Goal: Task Accomplishment & Management: Complete application form

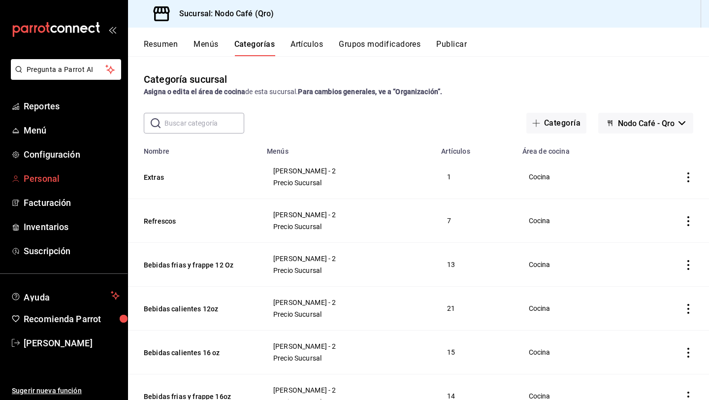
click at [49, 177] on span "Personal" at bounding box center [72, 178] width 96 height 13
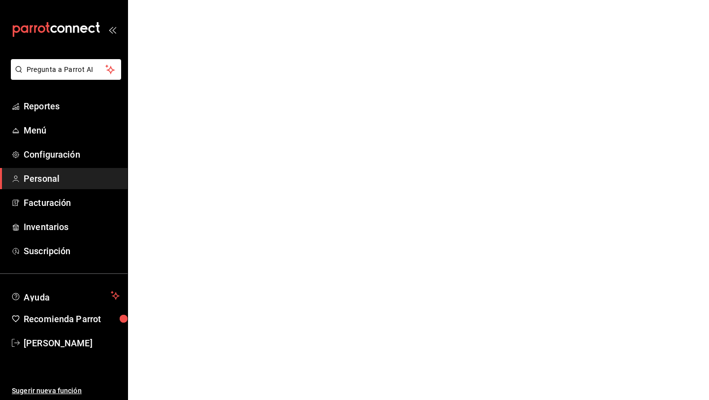
click at [49, 177] on span "Personal" at bounding box center [72, 178] width 96 height 13
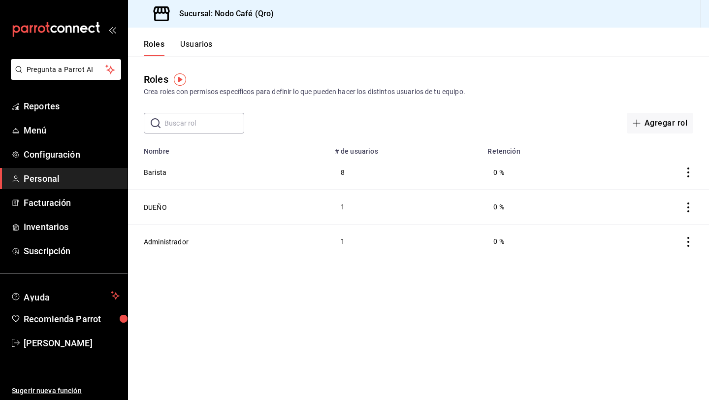
click at [202, 44] on button "Usuarios" at bounding box center [196, 47] width 32 height 17
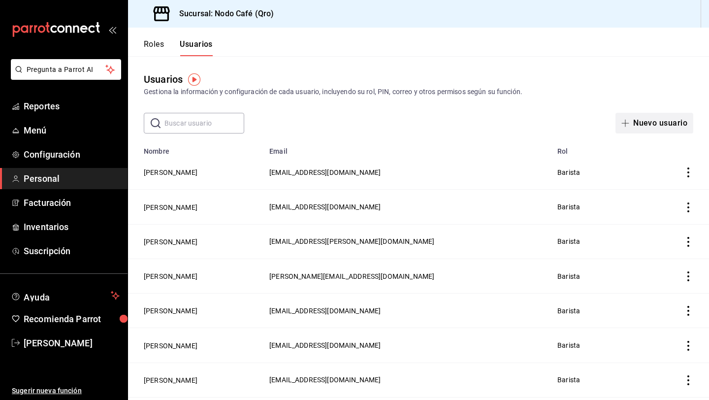
click at [634, 125] on button "Nuevo usuario" at bounding box center [654, 123] width 78 height 21
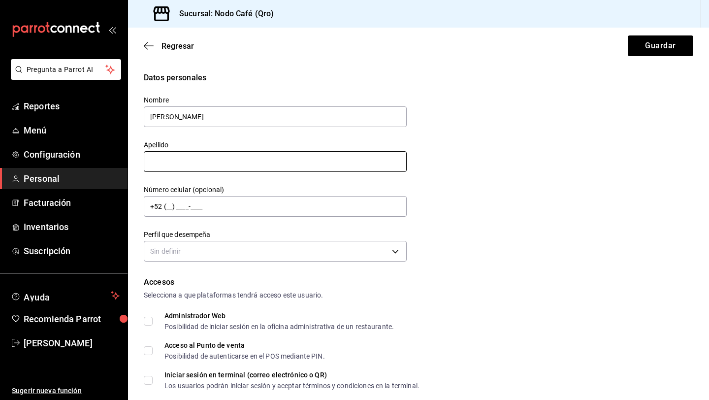
type input "[PERSON_NAME]"
click at [260, 162] on input "text" at bounding box center [275, 161] width 263 height 21
type input "[PERSON_NAME]"
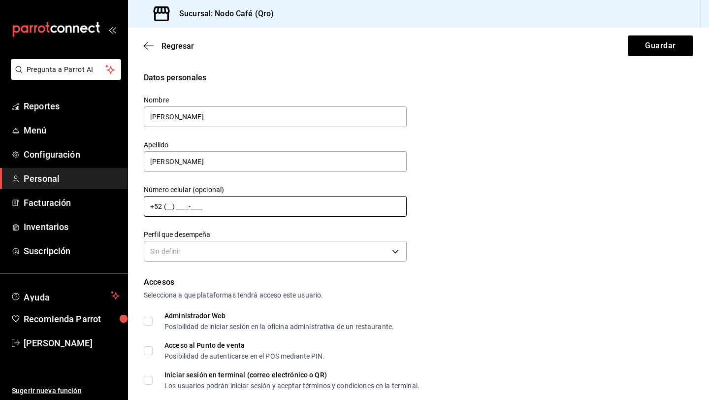
click at [171, 206] on input "+52 (__) ____-____" at bounding box center [275, 206] width 263 height 21
type input "[PHONE_NUMBER]"
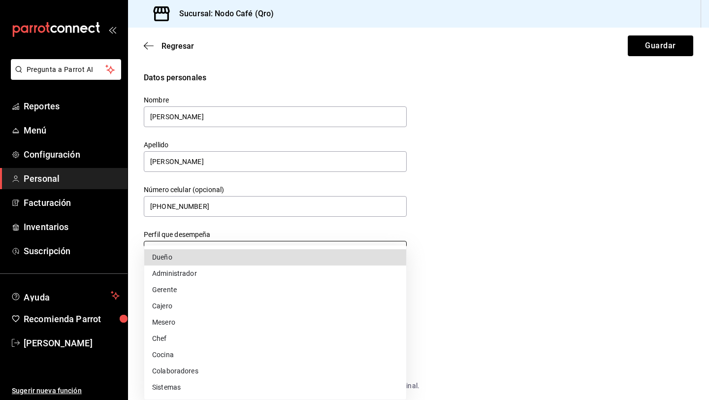
click at [230, 252] on body "Pregunta a Parrot AI Reportes Menú Configuración Personal Facturación Inventari…" at bounding box center [354, 200] width 709 height 400
click at [173, 368] on li "Colaboradores" at bounding box center [275, 371] width 262 height 16
type input "STAFF"
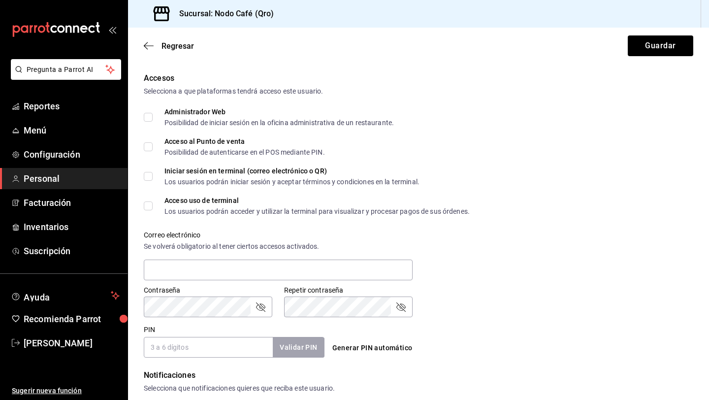
scroll to position [205, 0]
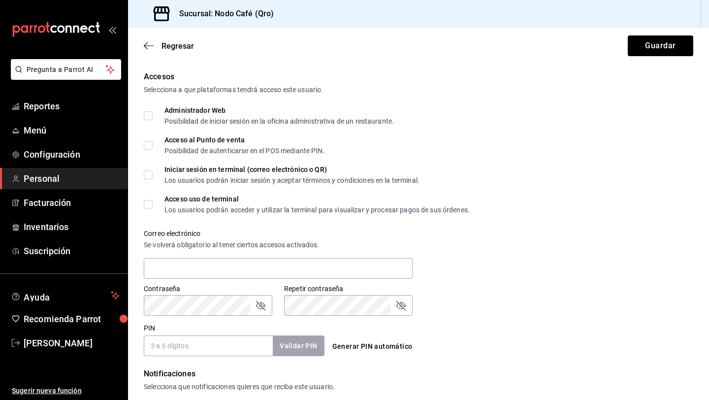
click at [144, 143] on input "Acceso al Punto de venta Posibilidad de autenticarse en el POS mediante PIN." at bounding box center [148, 145] width 9 height 9
checkbox input "true"
click at [202, 274] on input "text" at bounding box center [278, 268] width 269 height 21
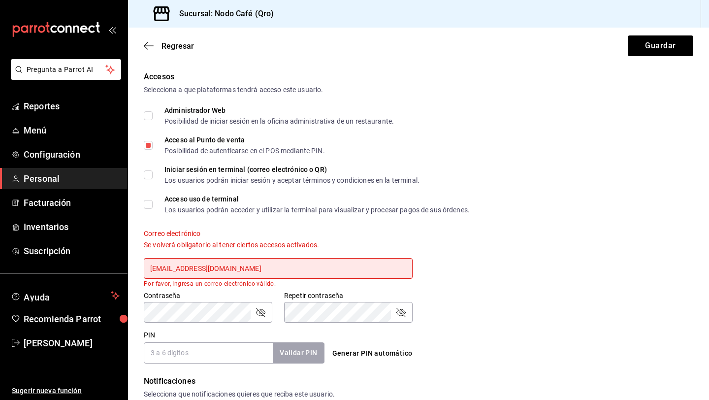
type input "[EMAIL_ADDRESS][DOMAIN_NAME]"
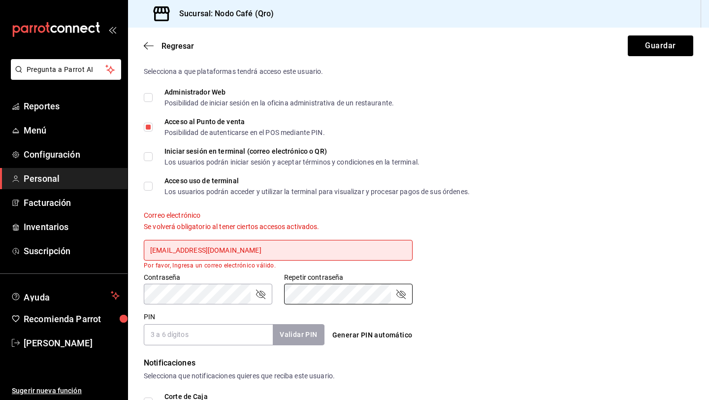
scroll to position [242, 0]
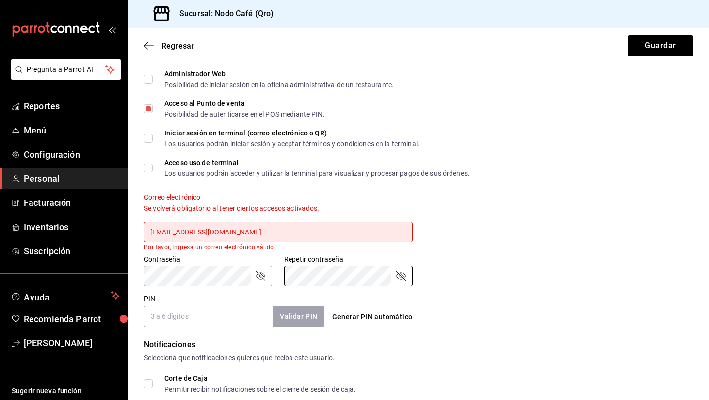
click at [259, 279] on icon "passwordField" at bounding box center [260, 275] width 9 height 9
click at [401, 275] on icon "passwordField" at bounding box center [401, 276] width 12 height 12
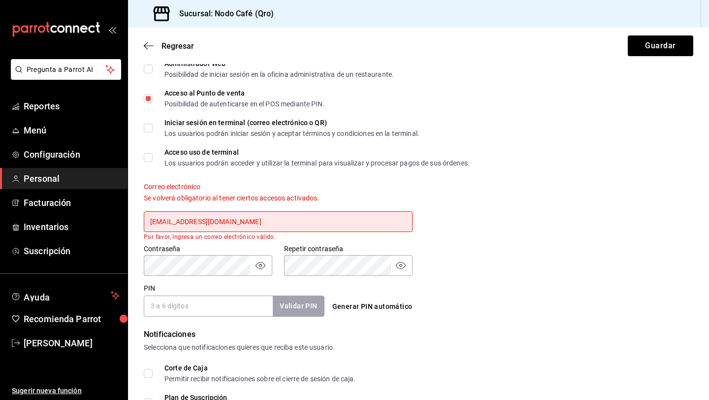
scroll to position [290, 0]
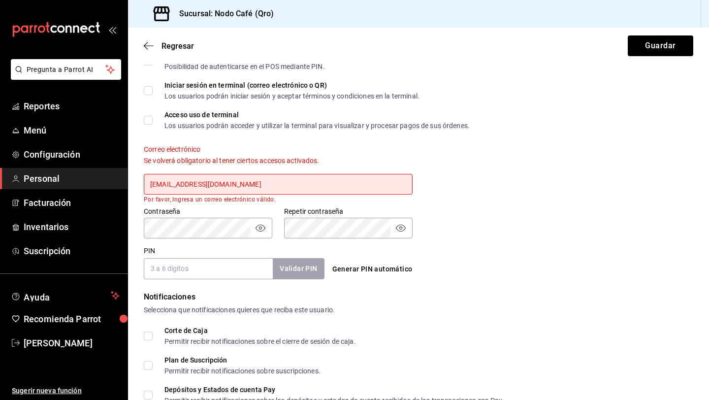
click at [223, 275] on input "PIN" at bounding box center [208, 268] width 129 height 21
type input "220825"
click at [151, 186] on input "[EMAIL_ADDRESS][DOMAIN_NAME]" at bounding box center [278, 184] width 269 height 21
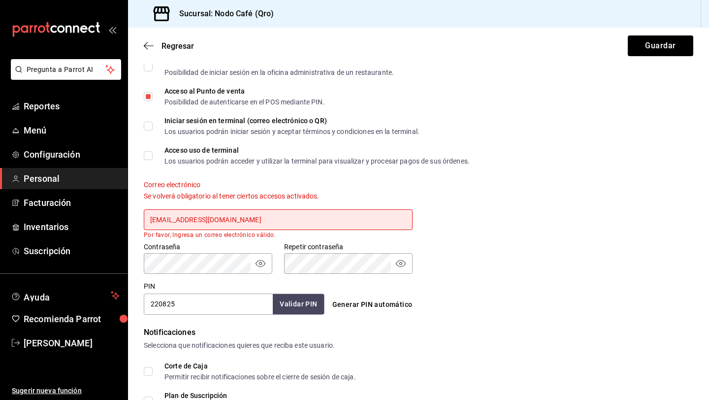
scroll to position [252, 0]
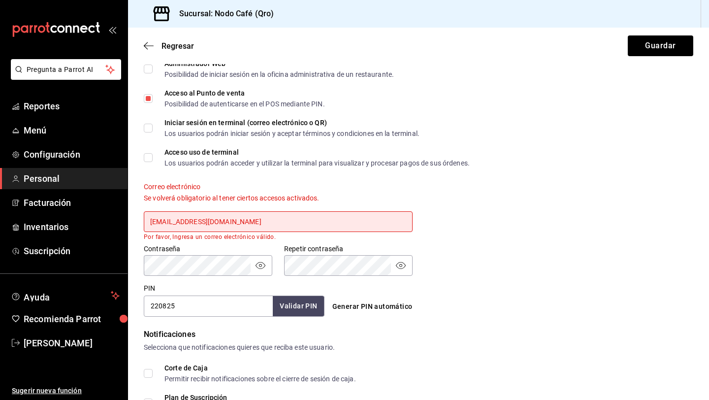
click at [151, 125] on input "Iniciar sesión en terminal (correo electrónico o QR) Los usuarios podrán inicia…" at bounding box center [148, 128] width 9 height 9
checkbox input "true"
click at [148, 153] on input "Acceso uso de terminal Los usuarios podrán acceder y utilizar la terminal para …" at bounding box center [148, 157] width 9 height 9
checkbox input "true"
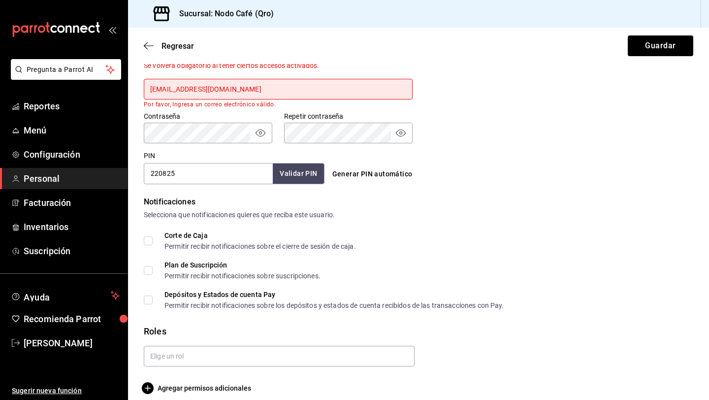
scroll to position [394, 0]
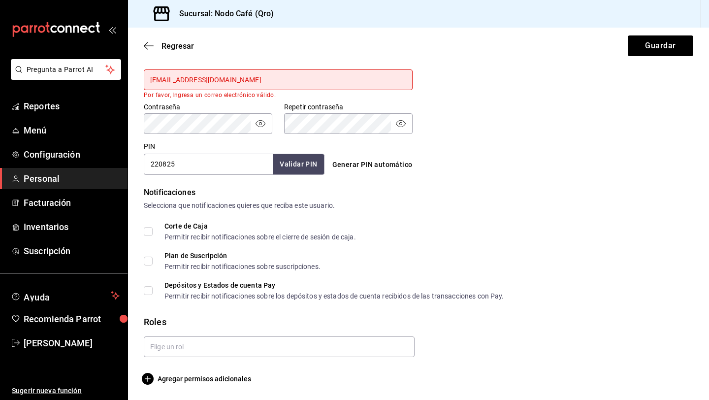
click at [145, 228] on input "Corte de Caja Permitir recibir notificaciones sobre el cierre de sesión de caja." at bounding box center [148, 231] width 9 height 9
checkbox input "true"
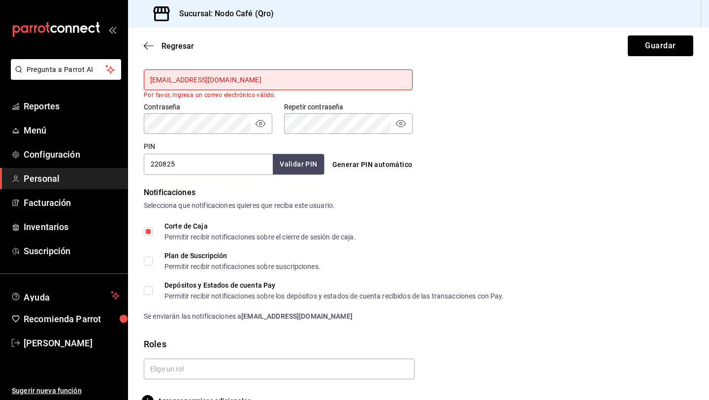
scroll to position [416, 0]
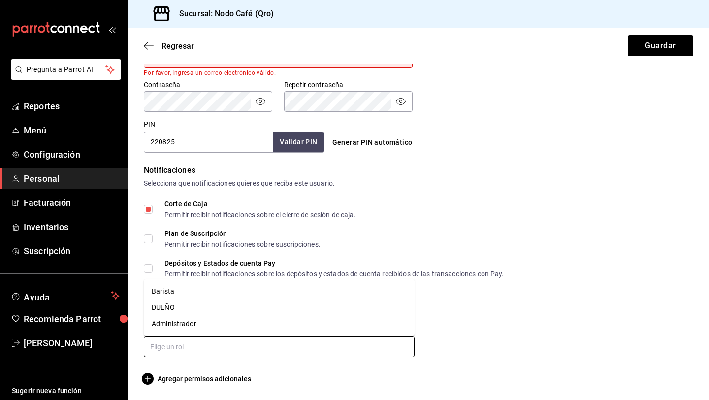
click at [215, 346] on input "text" at bounding box center [279, 346] width 271 height 21
click at [196, 295] on li "Barista" at bounding box center [279, 291] width 271 height 16
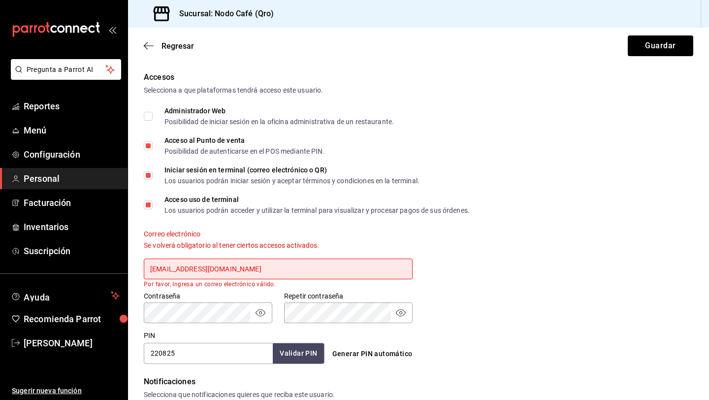
scroll to position [206, 0]
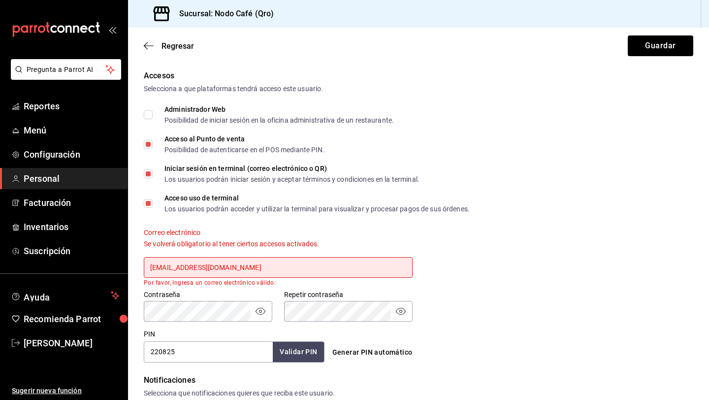
drag, startPoint x: 250, startPoint y: 266, endPoint x: 137, endPoint y: 268, distance: 112.8
click at [137, 268] on div "Correo electrónico Se volverá obligatorio al tener ciertos accesos activados. […" at bounding box center [272, 251] width 281 height 70
click at [263, 262] on input "text" at bounding box center [278, 267] width 269 height 21
paste input "[EMAIL_ADDRESS][DOMAIN_NAME]"
type input "[EMAIL_ADDRESS][DOMAIN_NAME]"
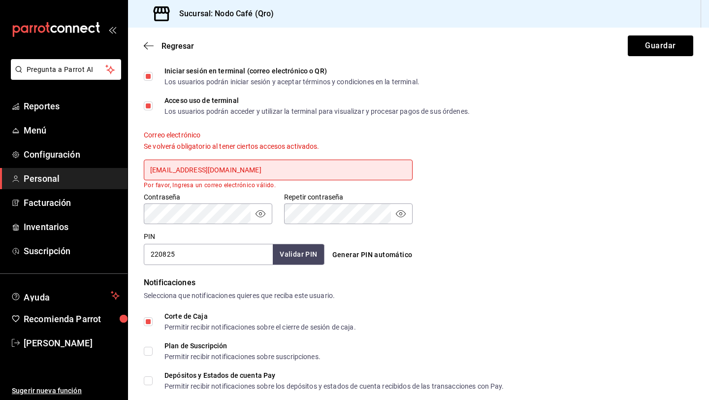
scroll to position [449, 0]
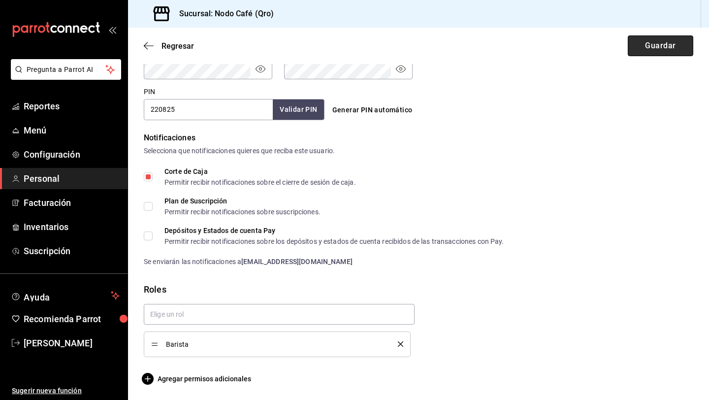
click at [653, 45] on button "Guardar" at bounding box center [660, 45] width 65 height 21
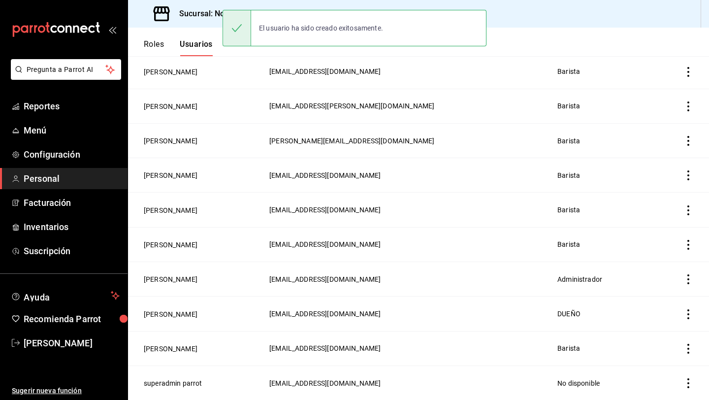
scroll to position [133, 0]
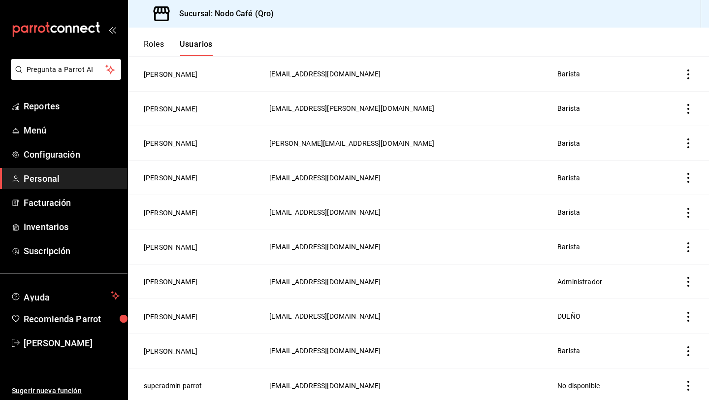
click at [690, 71] on icon "actions" at bounding box center [688, 74] width 10 height 10
click at [662, 92] on span "Eliminar" at bounding box center [643, 88] width 43 height 12
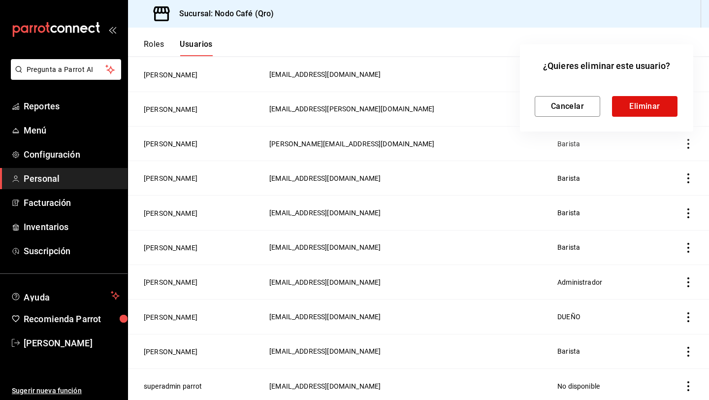
scroll to position [167, 0]
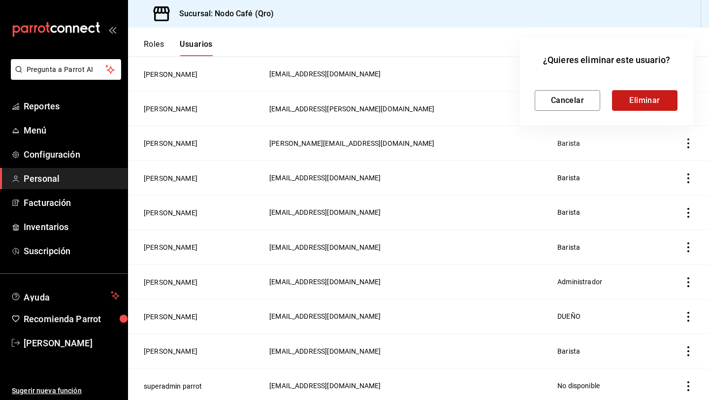
click at [667, 101] on button "Eliminar" at bounding box center [644, 100] width 65 height 21
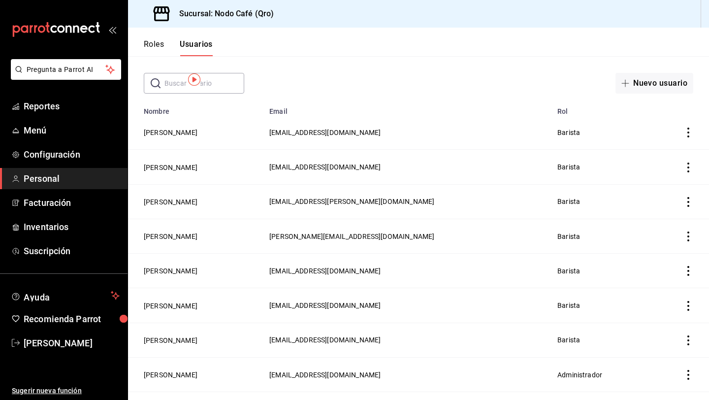
scroll to position [0, 0]
